Goal: Task Accomplishment & Management: Use online tool/utility

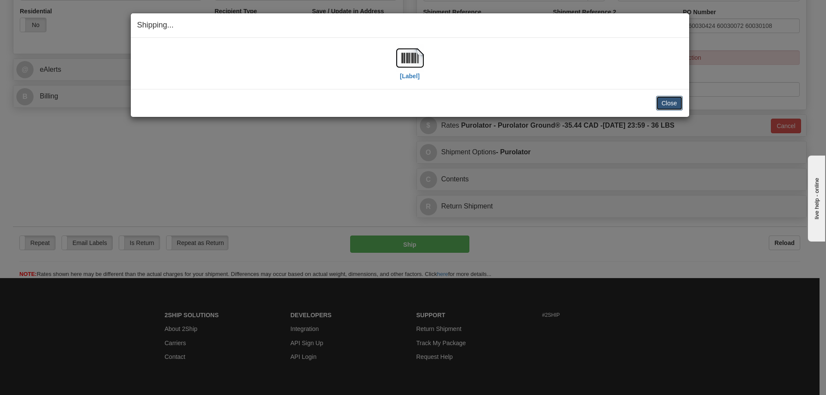
click at [669, 105] on button "Close" at bounding box center [669, 103] width 27 height 15
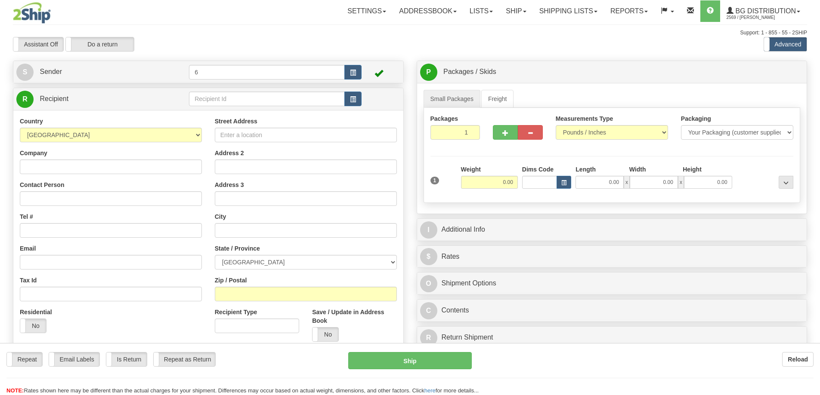
click at [230, 98] on div at bounding box center [410, 197] width 820 height 395
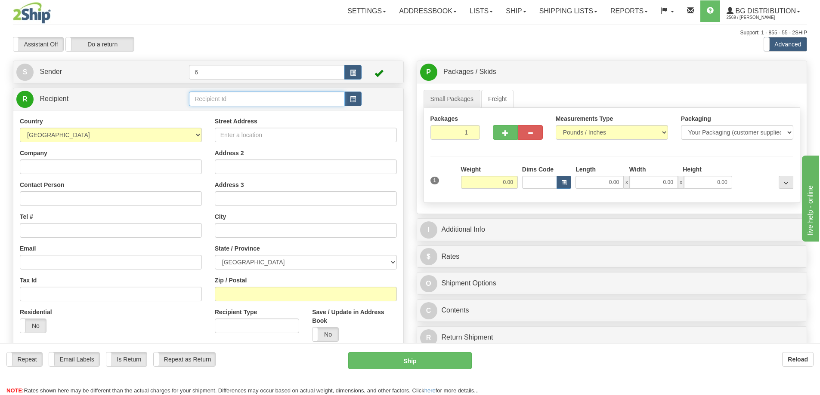
click at [230, 98] on input "text" at bounding box center [267, 99] width 156 height 15
drag, startPoint x: 0, startPoint y: 0, endPoint x: 223, endPoint y: 93, distance: 241.8
click at [228, 94] on input "text" at bounding box center [267, 99] width 156 height 15
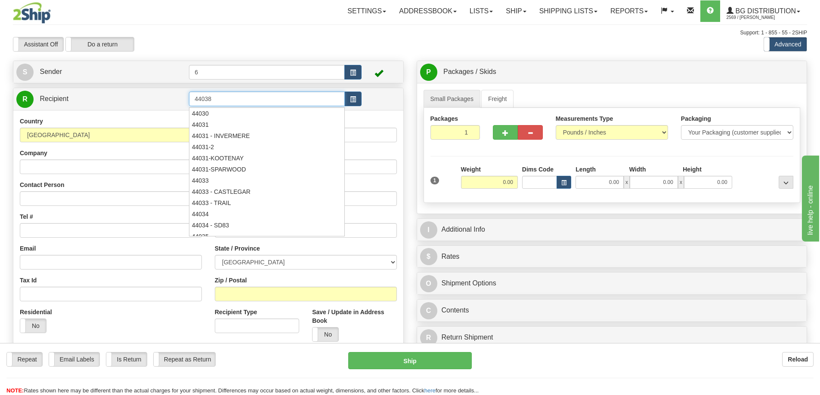
type input "44038"
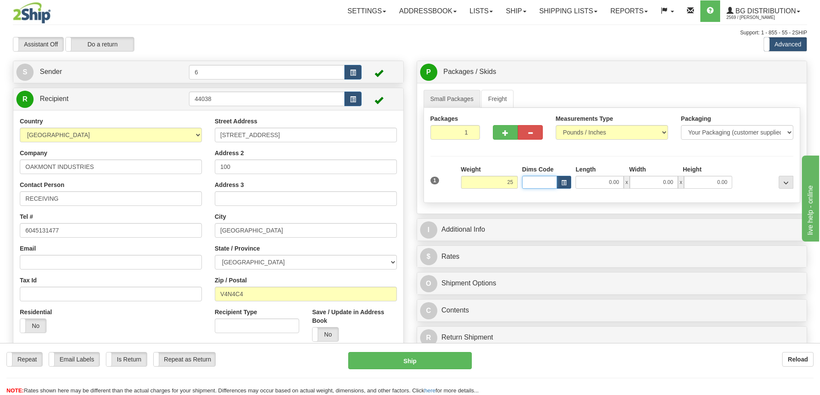
type input "25.00"
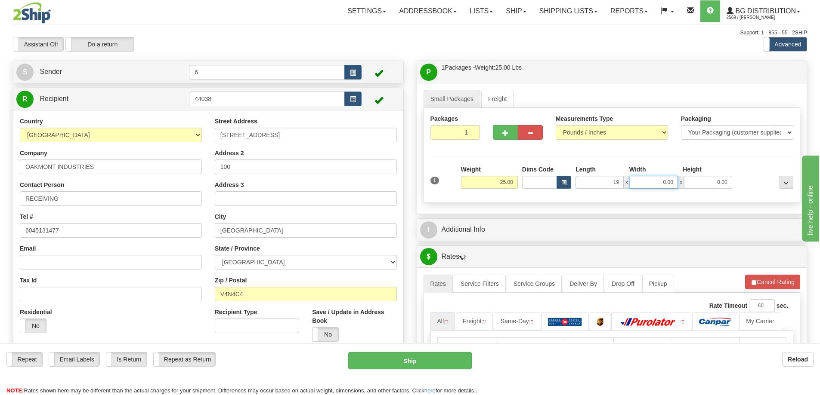
type input "19.00"
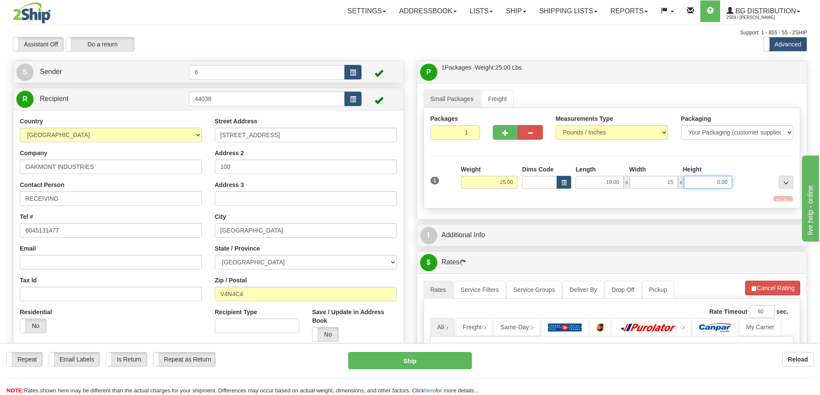
type input "15.00"
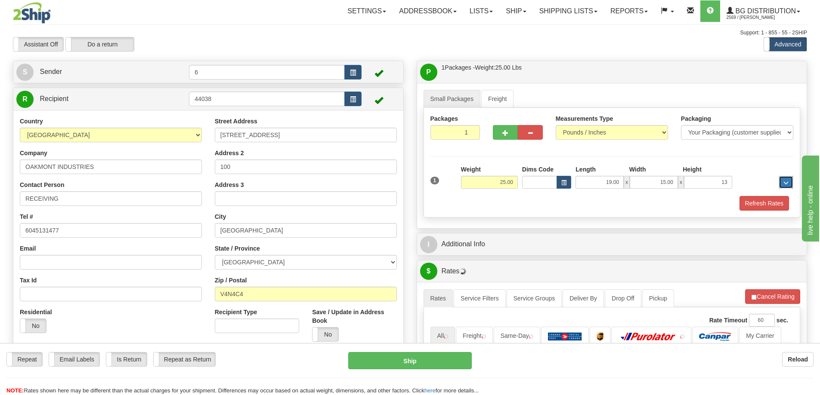
type input "13.00"
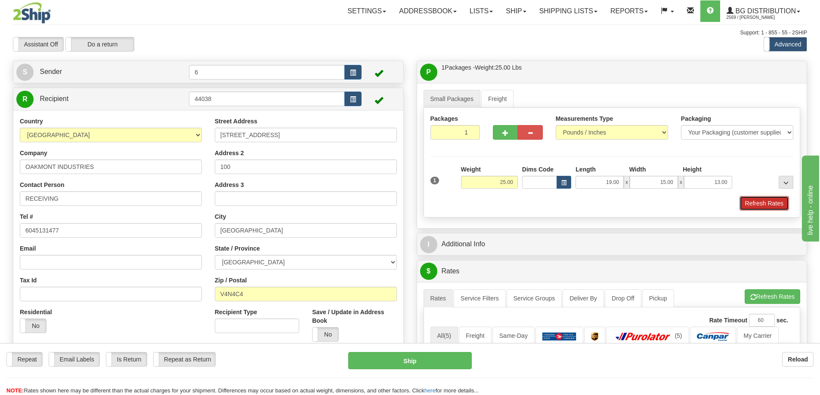
click at [768, 202] on button "Refresh Rates" at bounding box center [763, 203] width 49 height 15
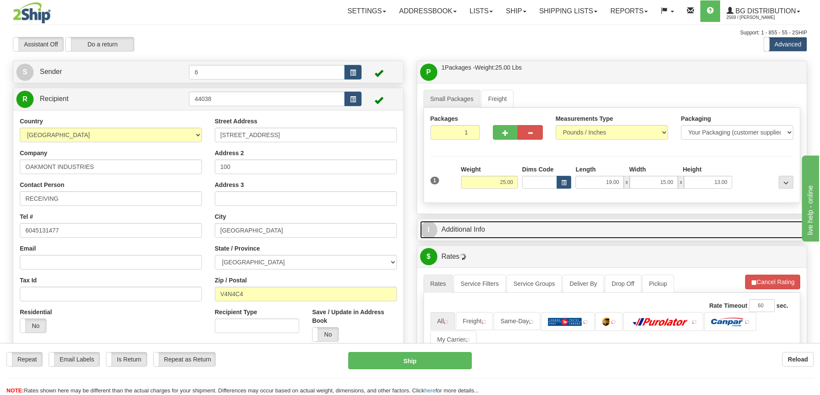
click at [743, 232] on link "I Additional Info" at bounding box center [612, 230] width 384 height 18
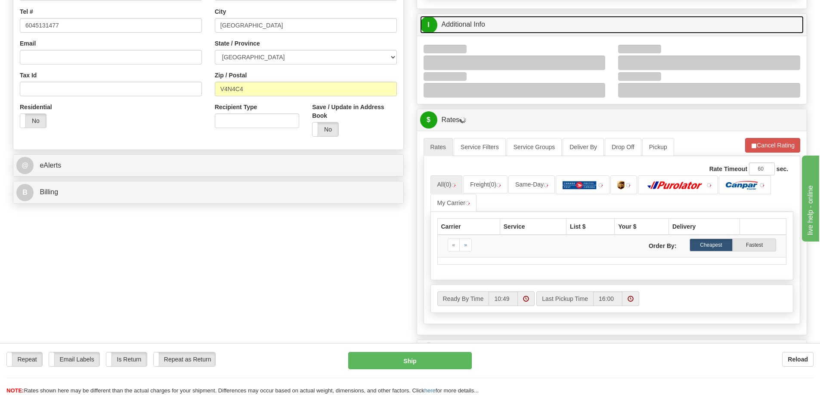
scroll to position [215, 0]
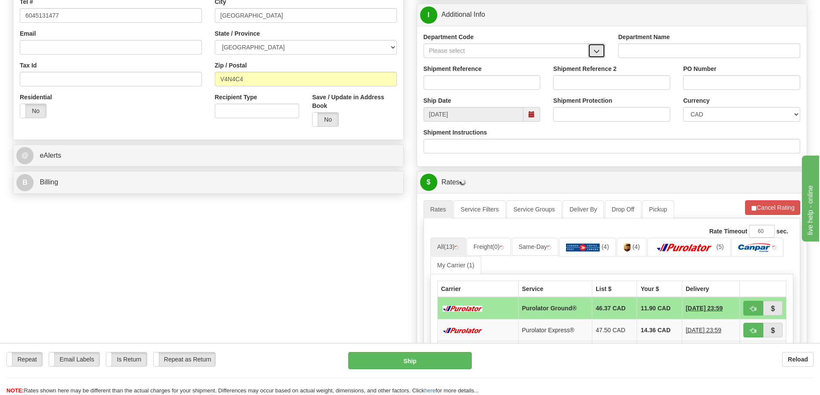
click at [595, 53] on span "button" at bounding box center [596, 52] width 6 height 6
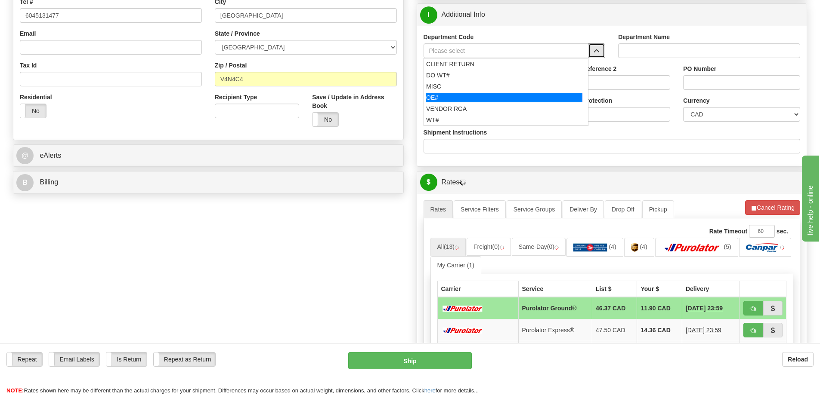
click at [489, 99] on div "OE#" at bounding box center [504, 97] width 157 height 9
type input "OE#"
type input "ORDERS"
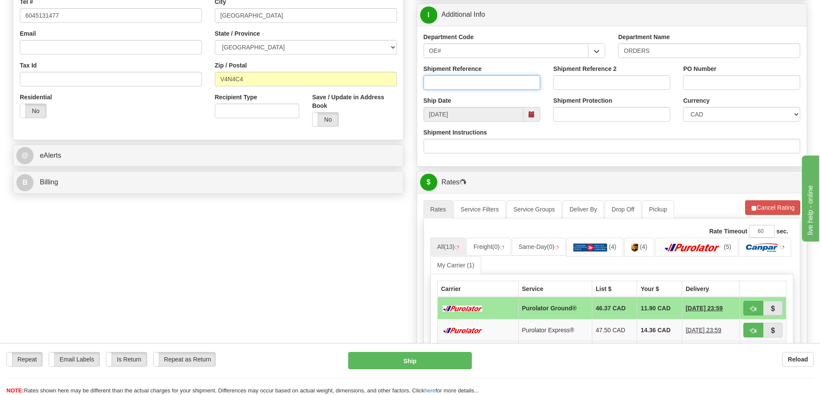
click at [486, 85] on input "Shipment Reference" at bounding box center [481, 82] width 117 height 15
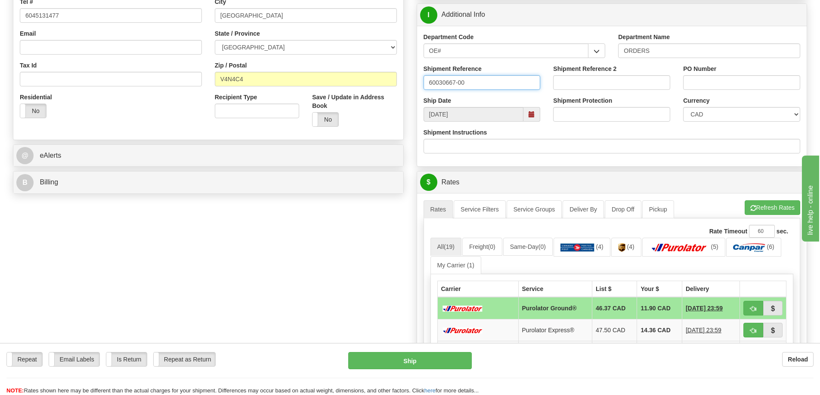
type input "60030667-00"
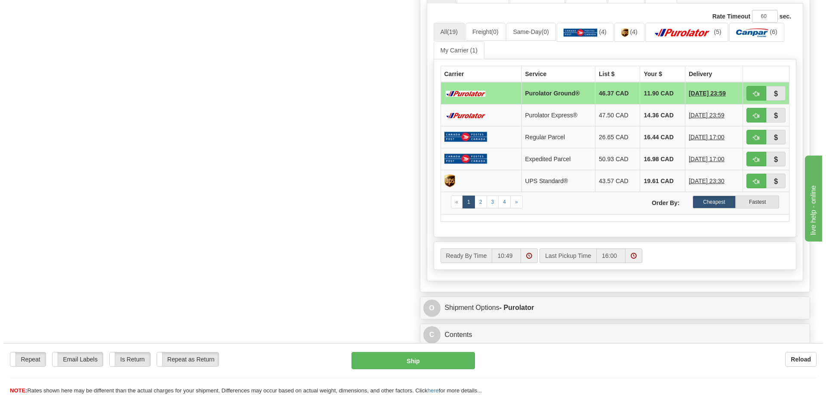
scroll to position [301, 0]
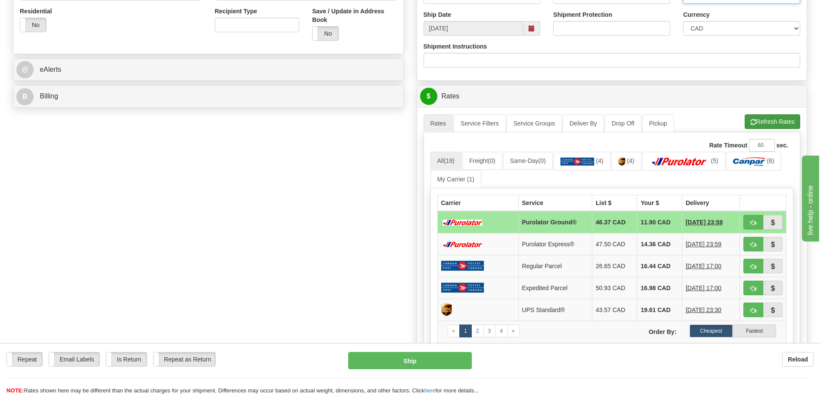
type input "39257"
click at [774, 119] on button "Refresh Rates" at bounding box center [773, 121] width 56 height 15
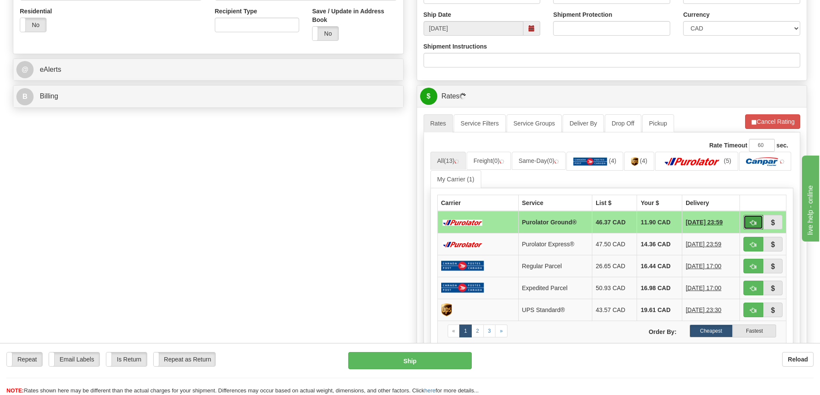
click at [759, 221] on button "button" at bounding box center [753, 222] width 20 height 15
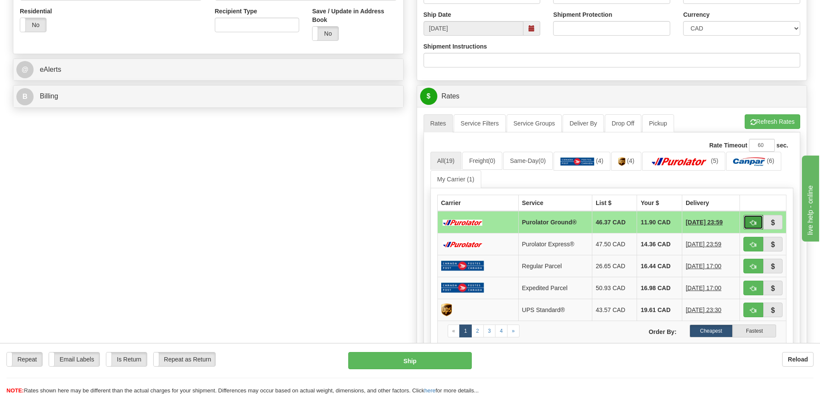
click at [747, 218] on button "button" at bounding box center [753, 222] width 20 height 15
type input "260"
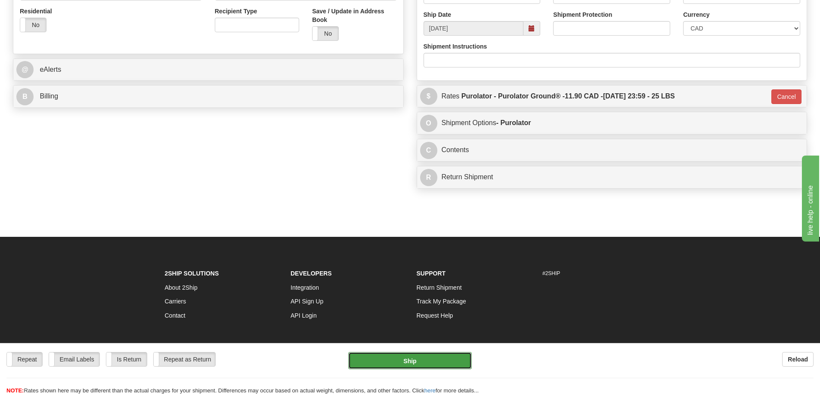
click at [414, 358] on button "Ship" at bounding box center [410, 360] width 124 height 17
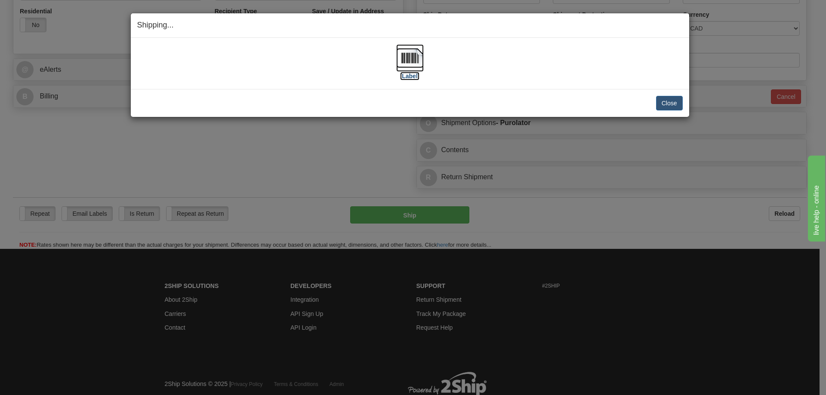
click at [409, 74] on label "[Label]" at bounding box center [410, 76] width 20 height 9
